Goal: Information Seeking & Learning: Find specific fact

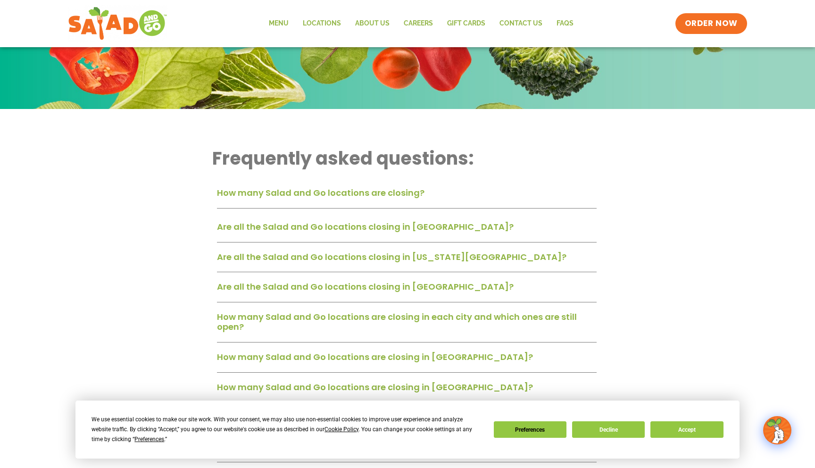
scroll to position [162, 0]
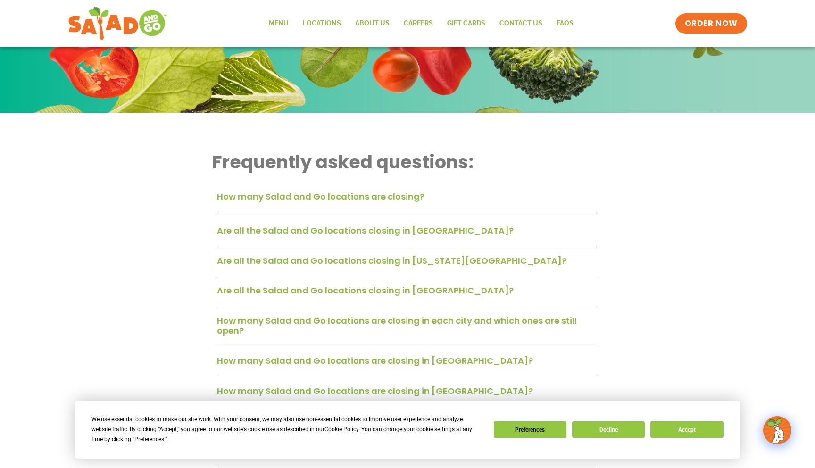
click at [239, 201] on link "How many Salad and Go locations are closing?" at bounding box center [321, 197] width 208 height 12
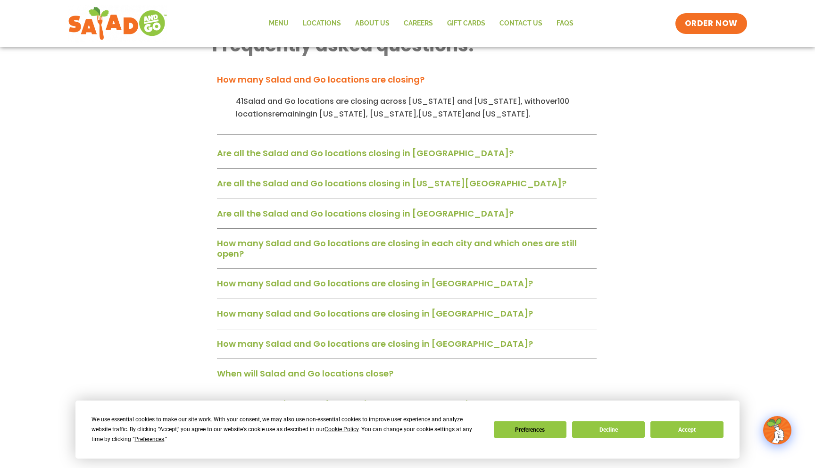
scroll to position [280, 0]
click at [244, 157] on link "Are all the Salad and Go locations closing in [GEOGRAPHIC_DATA]?" at bounding box center [365, 153] width 297 height 12
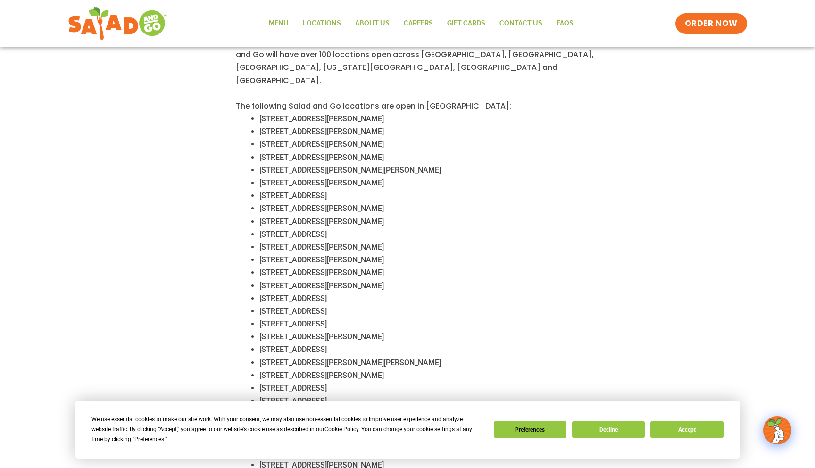
scroll to position [414, 0]
click at [353, 164] on span "[STREET_ADDRESS][PERSON_NAME][PERSON_NAME]" at bounding box center [350, 168] width 182 height 9
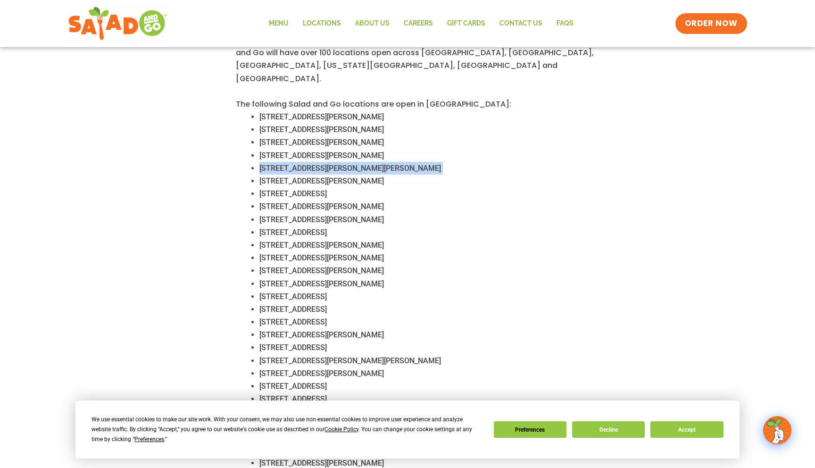
click at [353, 164] on span "[STREET_ADDRESS][PERSON_NAME][PERSON_NAME]" at bounding box center [350, 168] width 182 height 9
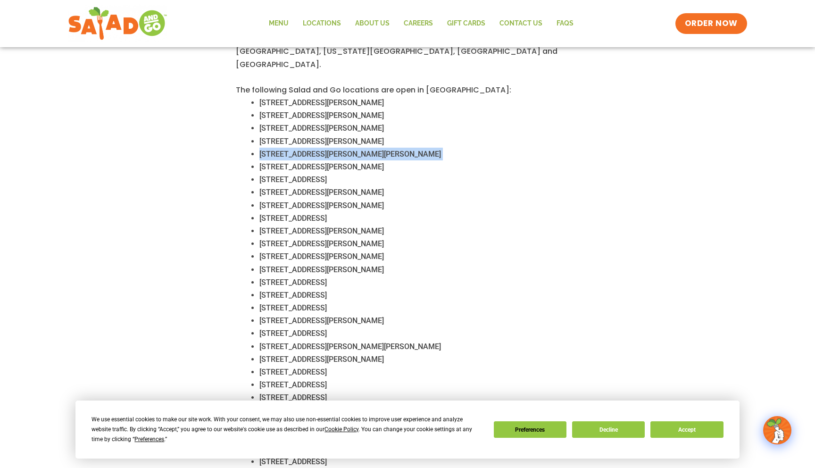
scroll to position [433, 0]
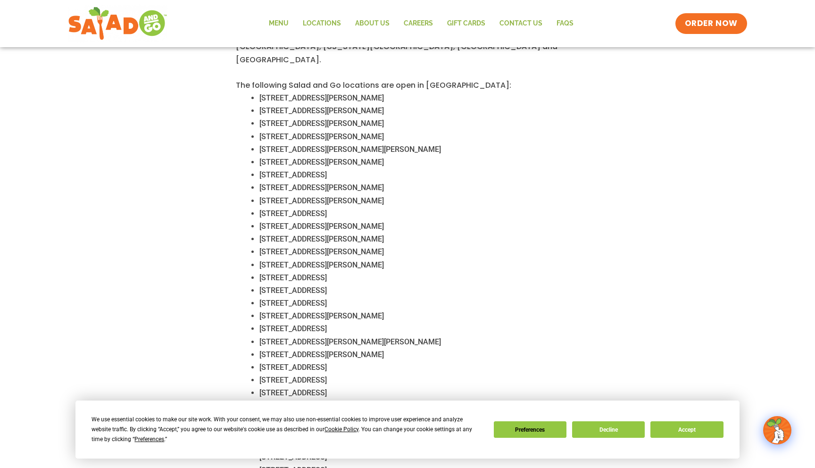
click at [327, 170] on span "[STREET_ADDRESS]" at bounding box center [292, 174] width 67 height 9
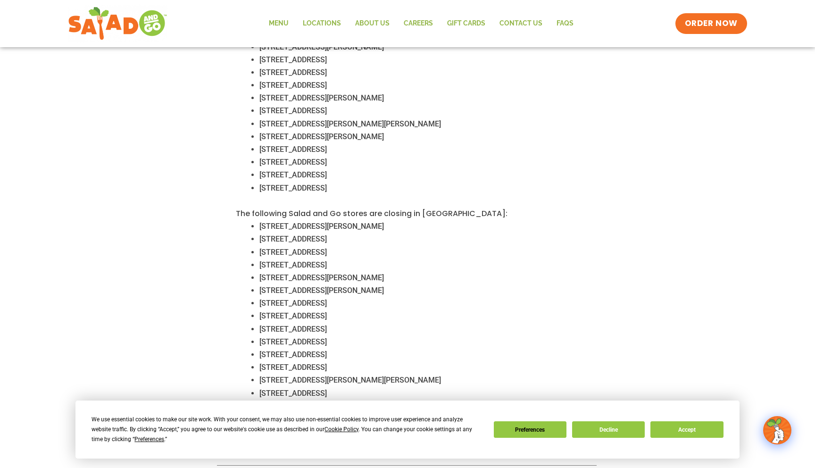
scroll to position [653, 0]
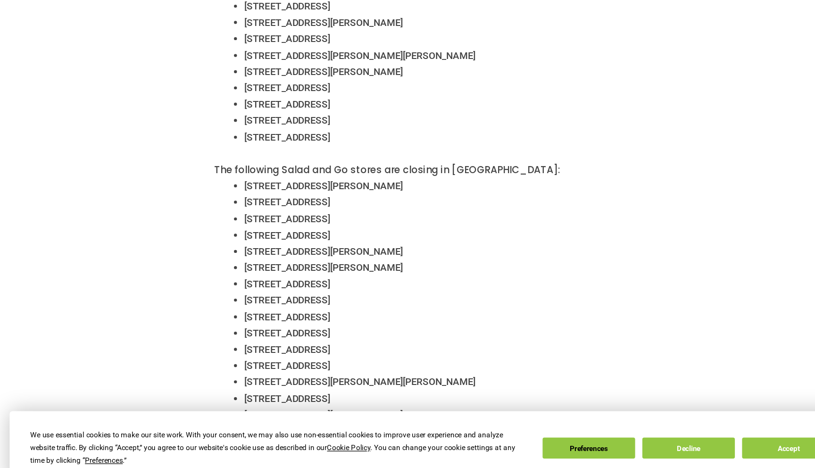
drag, startPoint x: 323, startPoint y: 236, endPoint x: 467, endPoint y: 241, distance: 144.4
click at [467, 243] on li "[STREET_ADDRESS]" at bounding box center [427, 249] width 337 height 13
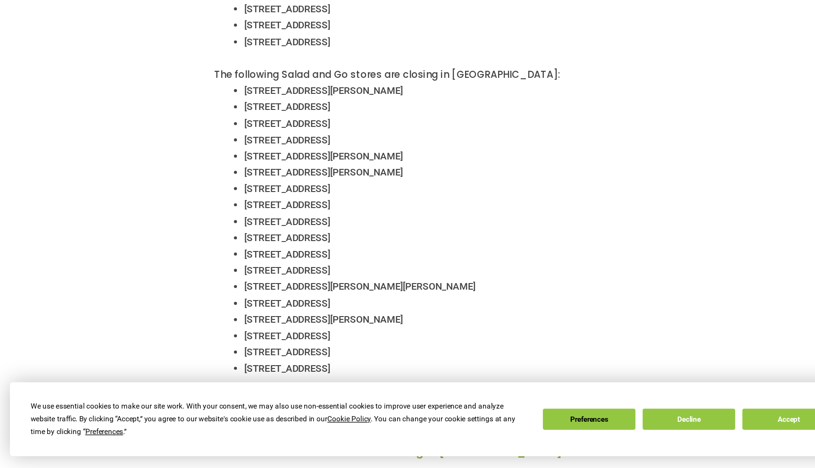
scroll to position [706, 0]
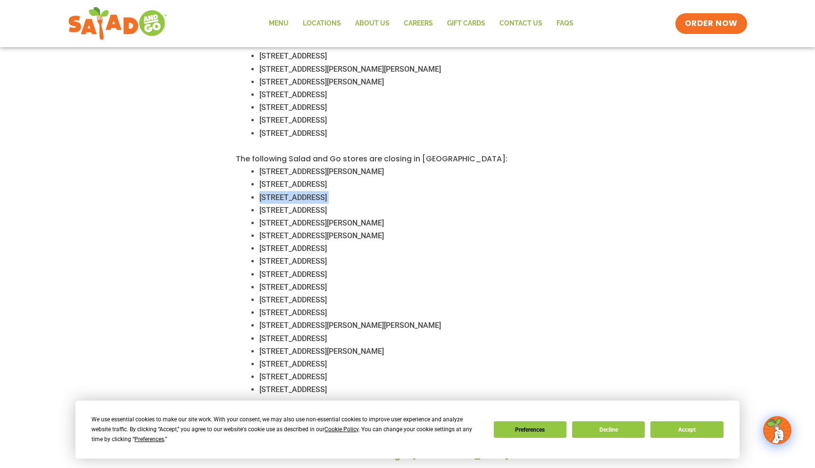
drag, startPoint x: 260, startPoint y: 181, endPoint x: 474, endPoint y: 187, distance: 214.3
click at [474, 191] on li "[STREET_ADDRESS]" at bounding box center [427, 197] width 337 height 13
copy li "[STREET_ADDRESS]"
